Goal: Transaction & Acquisition: Purchase product/service

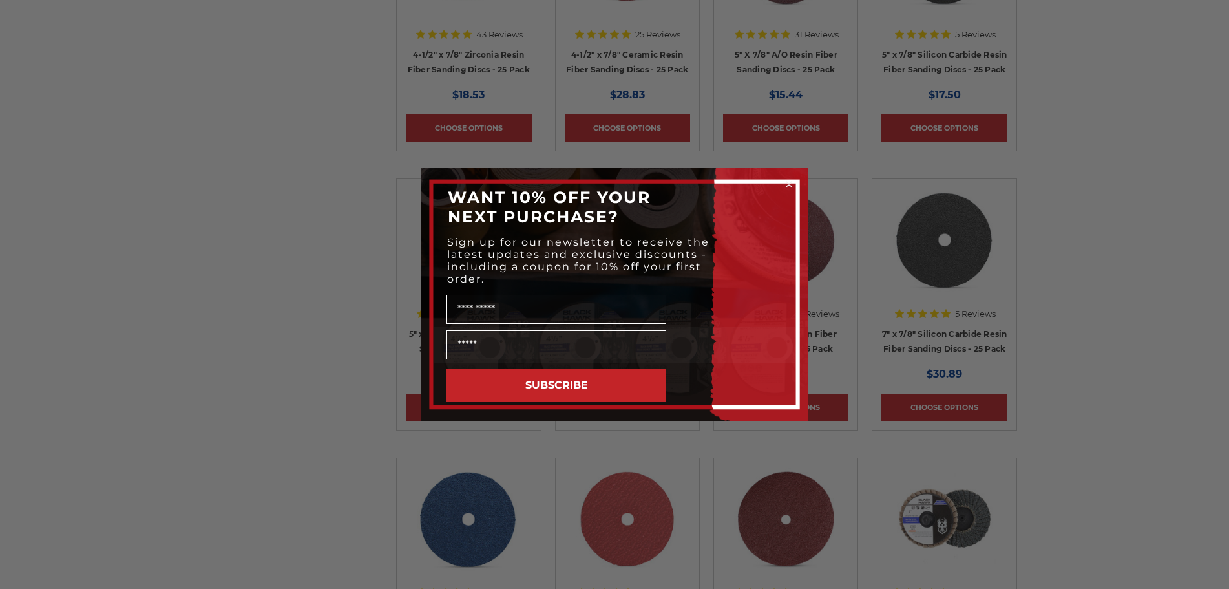
scroll to position [1648, 0]
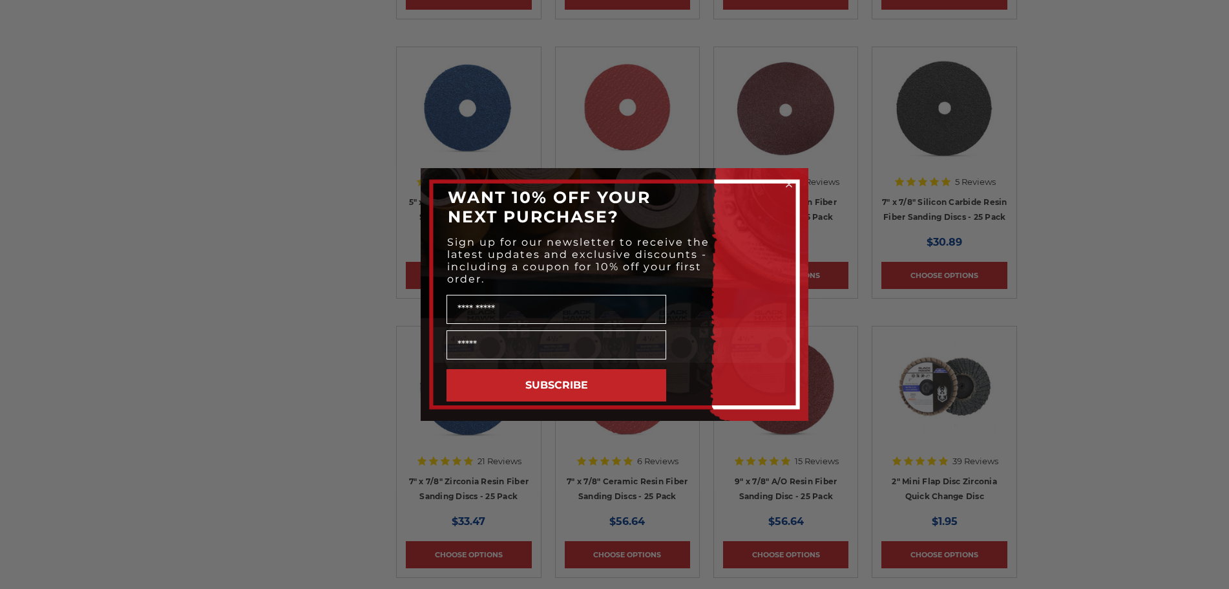
click at [790, 182] on circle "Close dialog" at bounding box center [789, 184] width 12 height 12
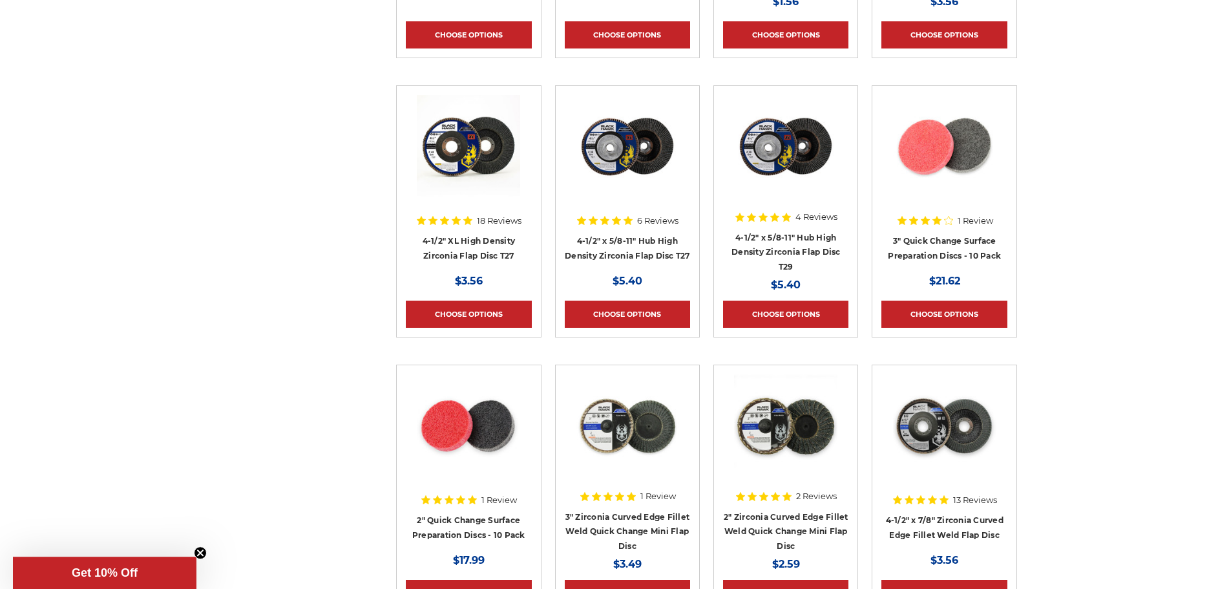
scroll to position [0, 0]
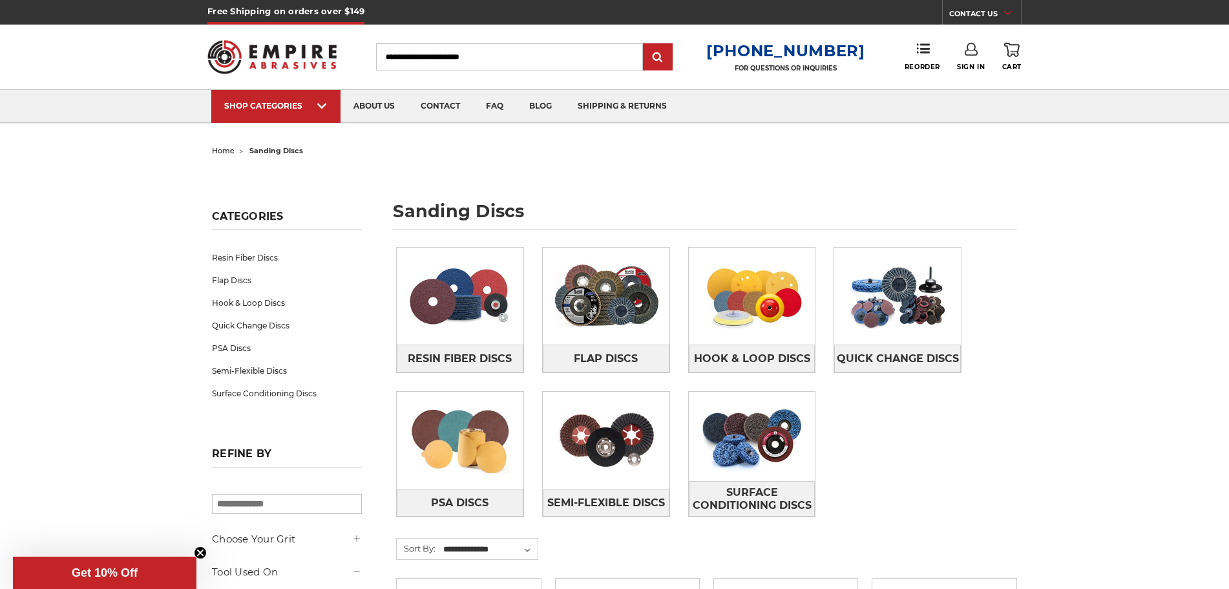
click at [397, 58] on input "Search" at bounding box center [509, 56] width 267 height 27
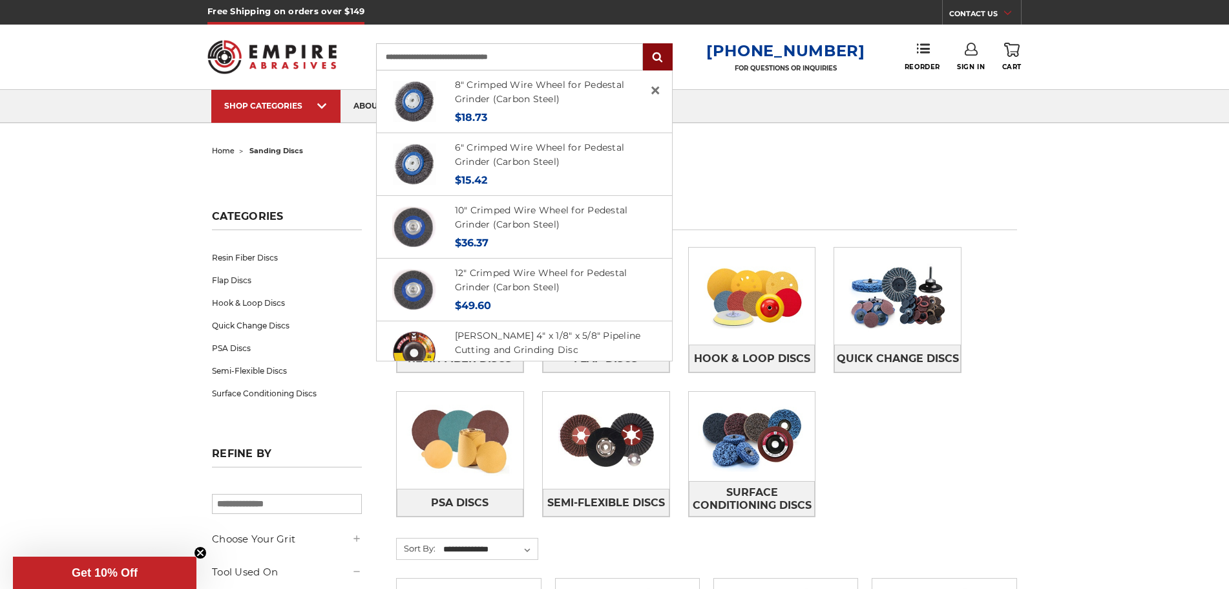
type input "**********"
click at [667, 55] on input "submit" at bounding box center [658, 58] width 26 height 26
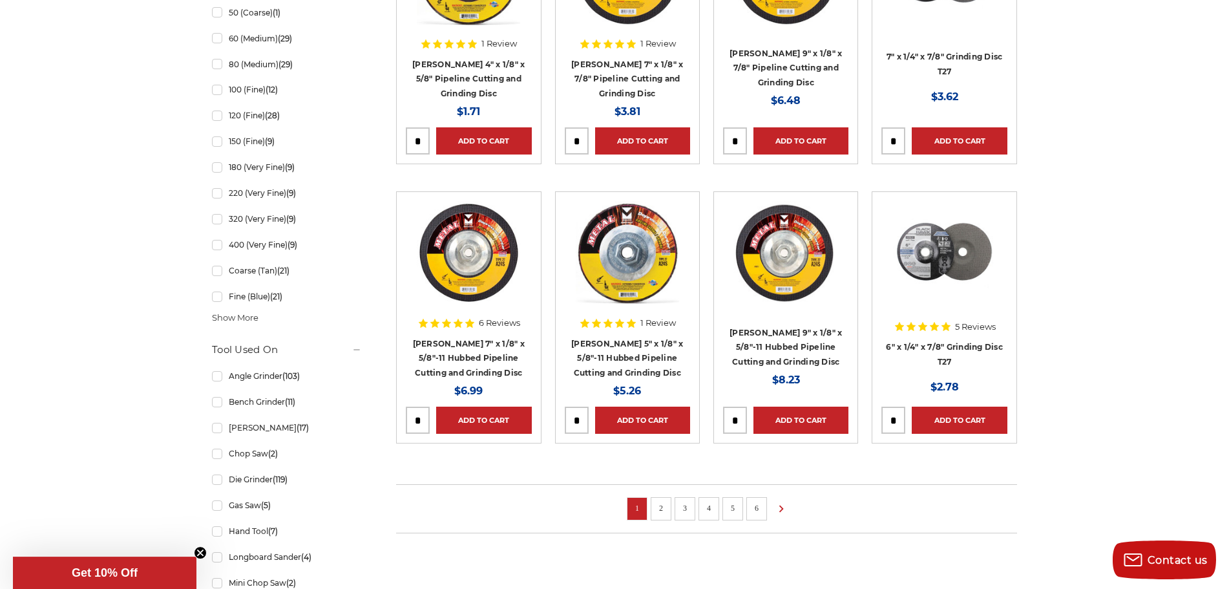
scroll to position [857, 0]
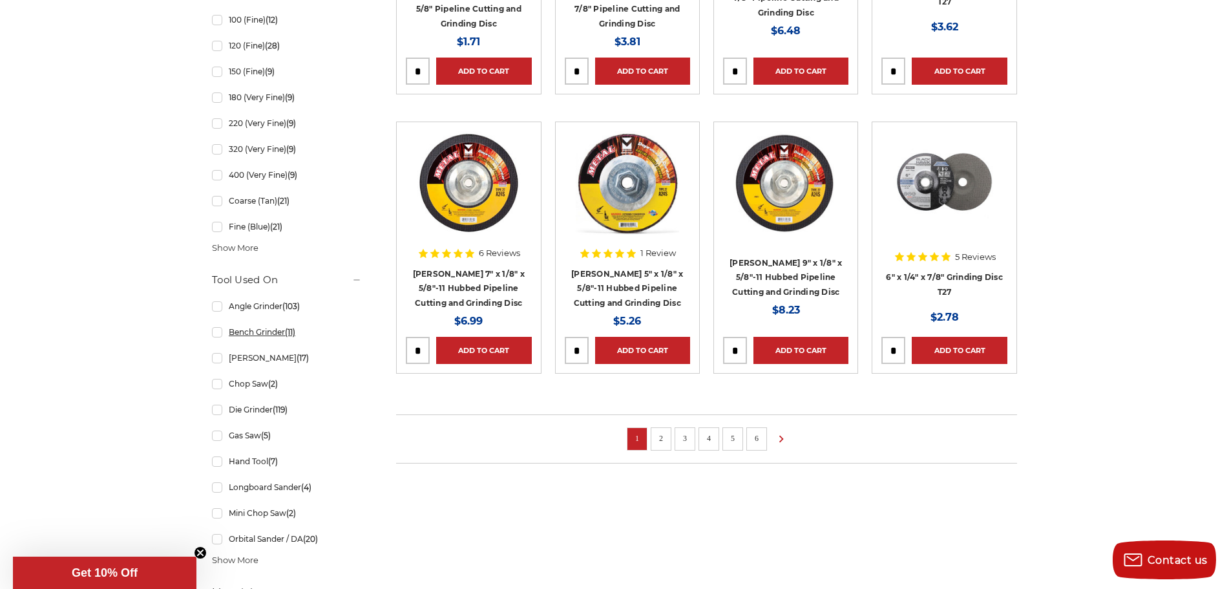
click at [217, 333] on link "Bench Grinder (11)" at bounding box center [287, 332] width 150 height 23
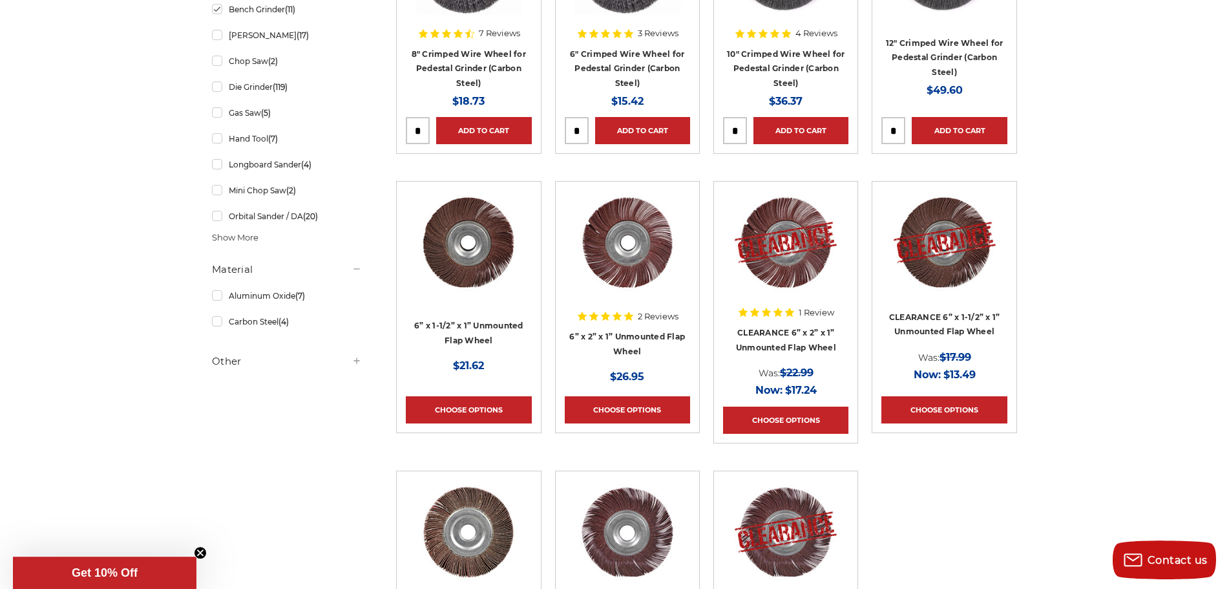
scroll to position [527, 0]
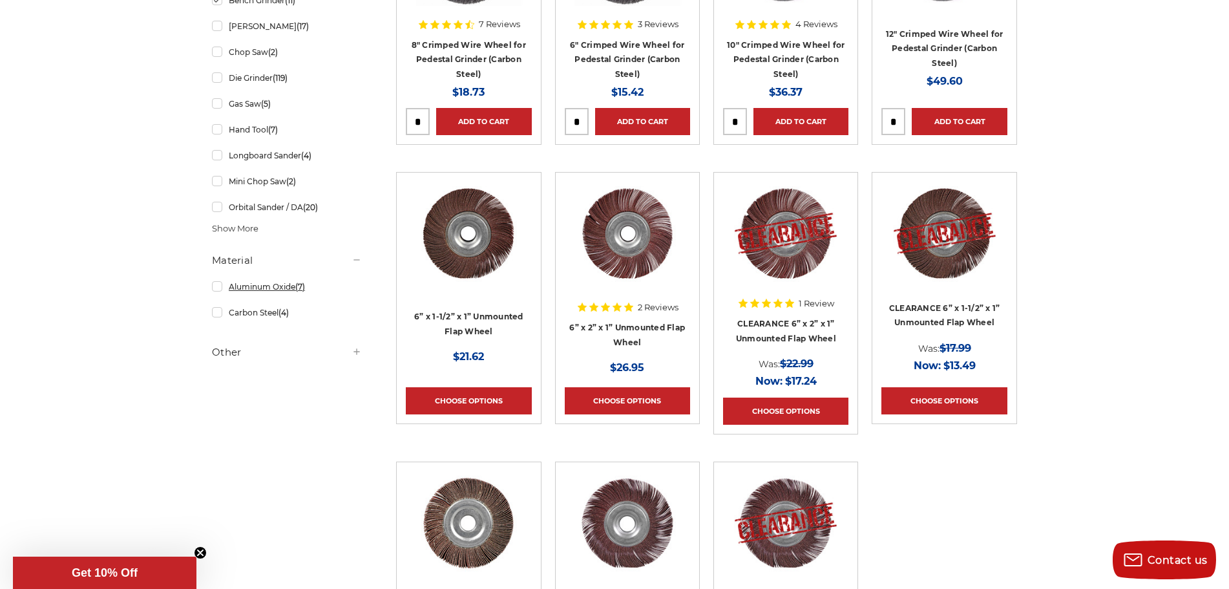
click at [218, 287] on link "Aluminum Oxide (7)" at bounding box center [287, 286] width 150 height 23
